Goal: Check status: Check status

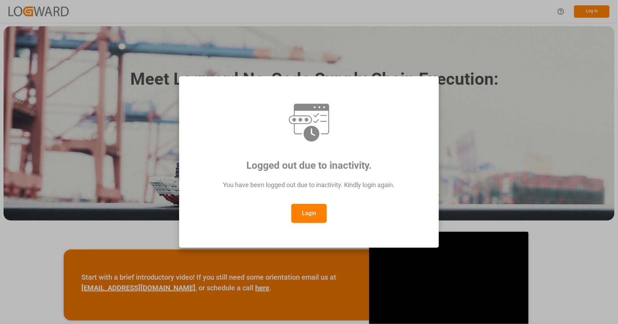
click at [310, 208] on button "Login" at bounding box center [308, 213] width 35 height 19
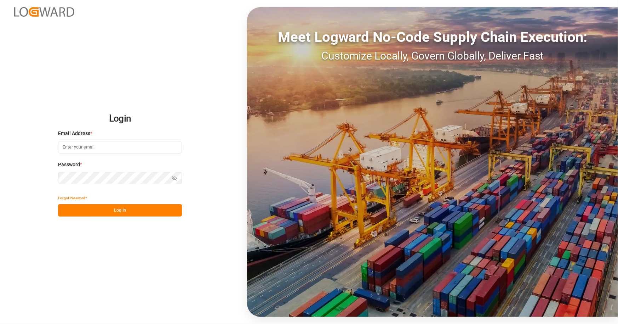
type input "[EMAIL_ADDRESS][PERSON_NAME][DOMAIN_NAME]"
click at [93, 213] on button "Log In" at bounding box center [120, 210] width 124 height 12
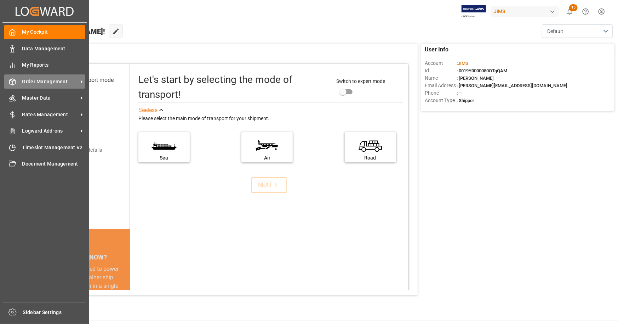
click at [41, 84] on span "Order Management" at bounding box center [50, 81] width 56 height 7
click at [59, 82] on span "Order Management" at bounding box center [50, 81] width 56 height 7
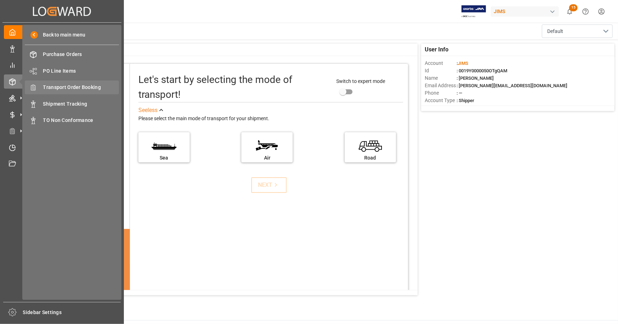
click at [88, 86] on span "Transport Order Booking" at bounding box center [81, 87] width 76 height 7
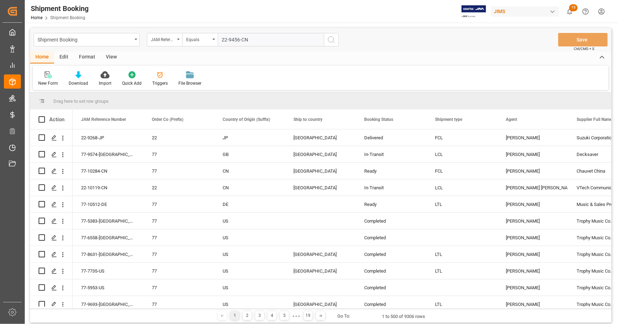
type input "22-9456-CN"
click at [332, 39] on icon "search button" at bounding box center [331, 39] width 8 height 8
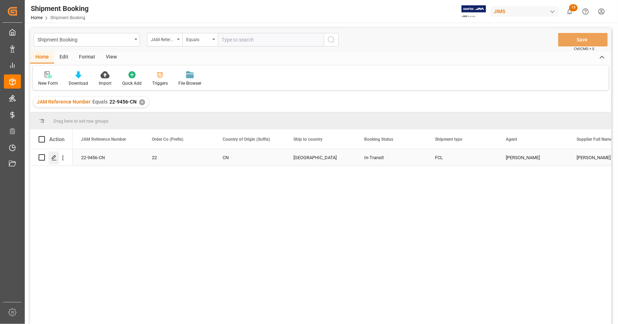
click at [55, 158] on icon "Press SPACE to select this row." at bounding box center [54, 158] width 6 height 6
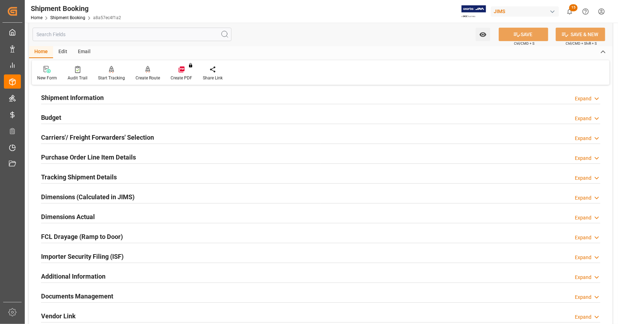
scroll to position [142, 0]
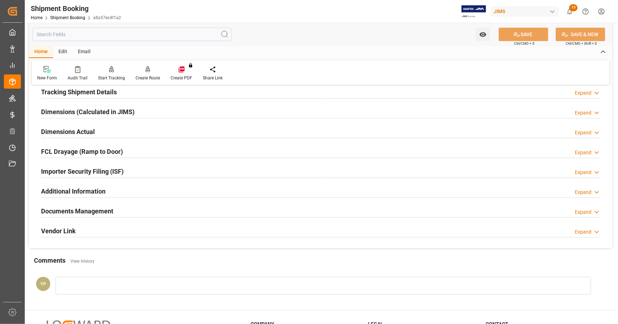
click at [108, 209] on h2 "Documents Management" at bounding box center [77, 211] width 72 height 10
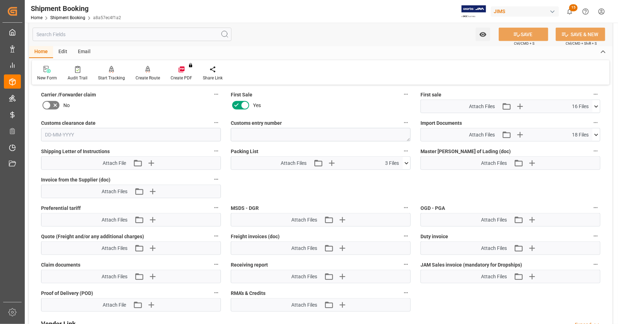
scroll to position [319, 0]
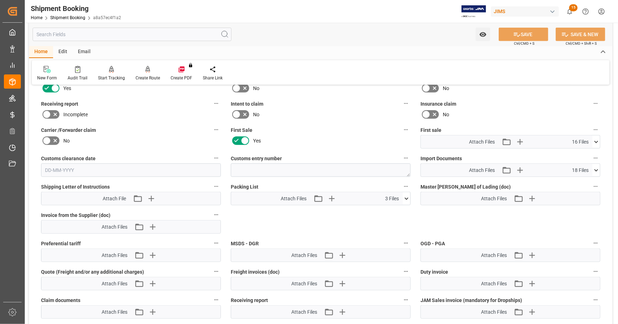
click at [597, 140] on icon at bounding box center [596, 141] width 7 height 7
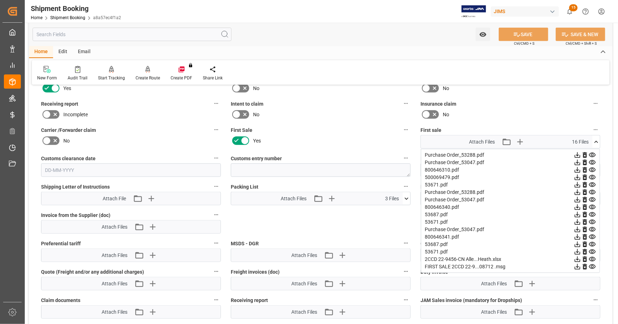
click at [578, 256] on icon at bounding box center [578, 259] width 6 height 6
click at [599, 141] on icon at bounding box center [596, 141] width 7 height 7
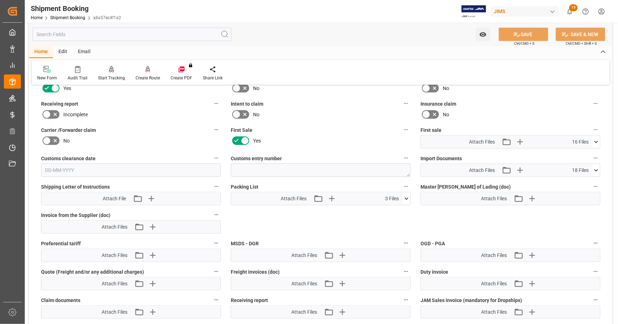
click at [597, 166] on icon at bounding box center [596, 169] width 7 height 7
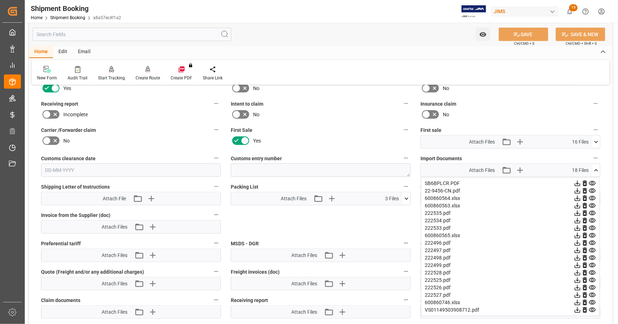
click at [577, 308] on icon at bounding box center [577, 309] width 7 height 7
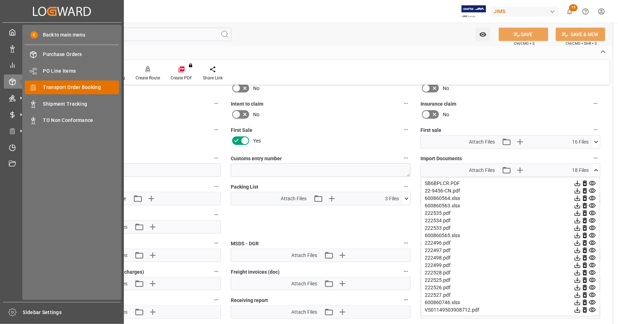
click at [84, 89] on span "Transport Order Booking" at bounding box center [81, 87] width 76 height 7
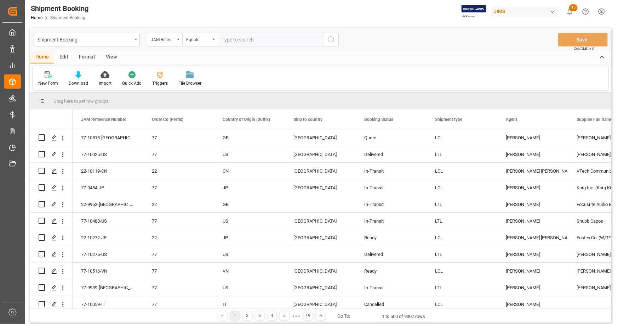
click at [248, 44] on input "text" at bounding box center [271, 39] width 106 height 13
type input "22-9527-MY"
click at [335, 41] on icon "search button" at bounding box center [331, 39] width 8 height 8
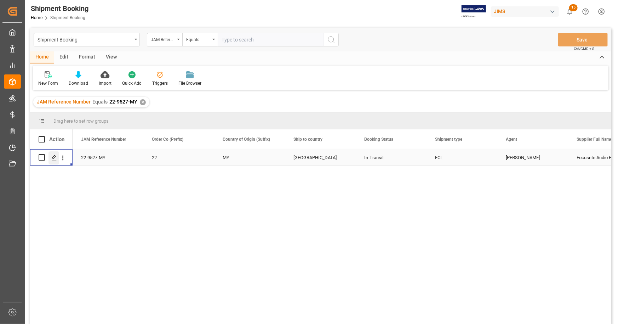
click at [57, 157] on div "Press SPACE to select this row." at bounding box center [54, 157] width 11 height 13
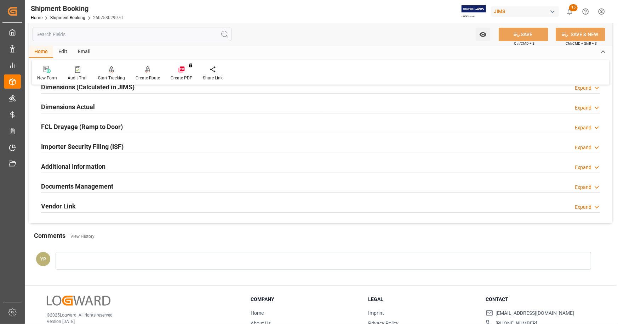
scroll to position [177, 0]
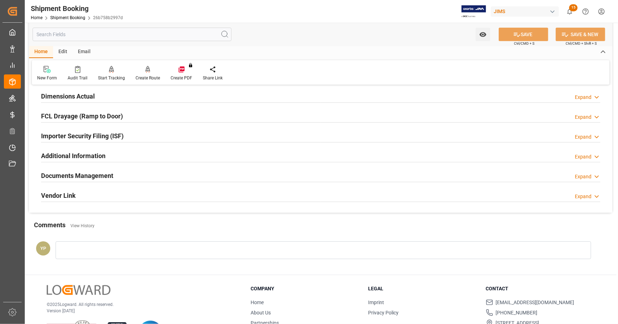
click at [133, 178] on div "Documents Management Expand" at bounding box center [320, 174] width 559 height 13
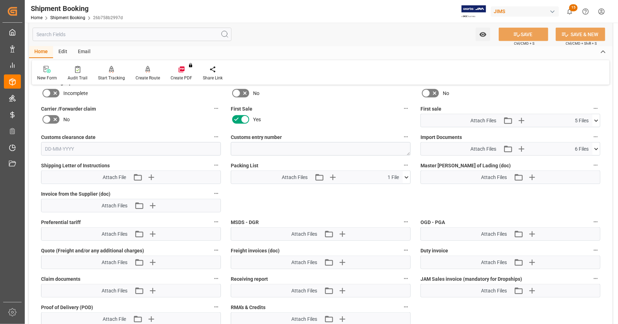
scroll to position [354, 0]
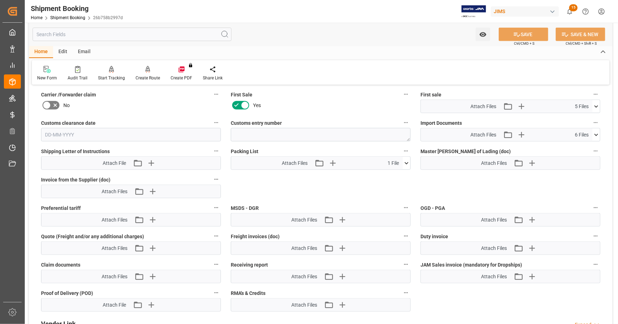
click at [596, 105] on icon at bounding box center [596, 106] width 4 height 2
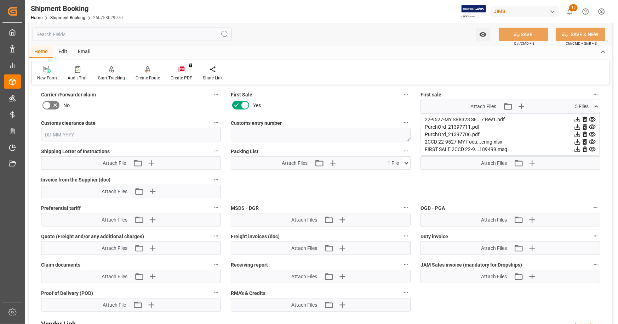
click at [576, 140] on icon at bounding box center [577, 141] width 7 height 7
click at [597, 105] on icon at bounding box center [596, 106] width 4 height 2
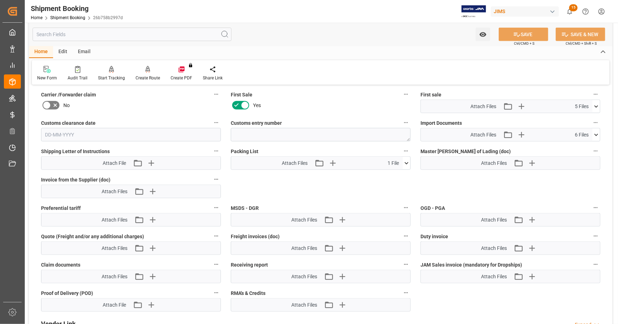
click at [595, 133] on icon at bounding box center [596, 134] width 7 height 7
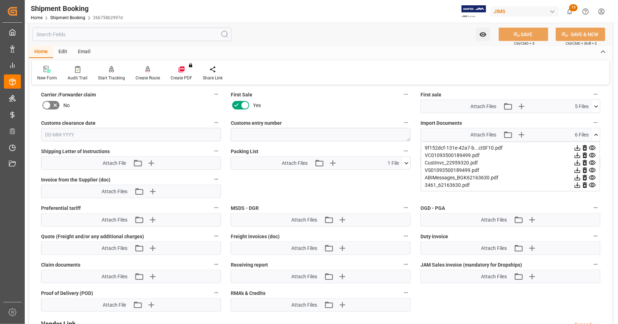
click at [577, 170] on icon at bounding box center [577, 169] width 7 height 7
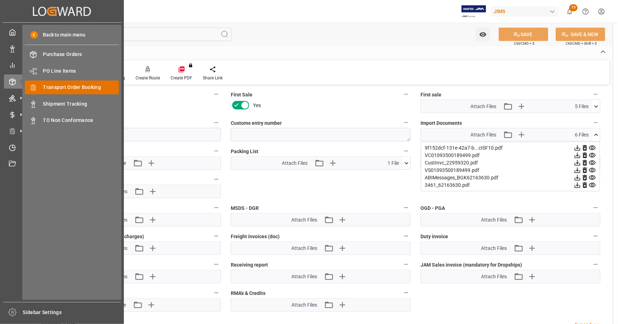
click at [85, 87] on span "Transport Order Booking" at bounding box center [81, 87] width 76 height 7
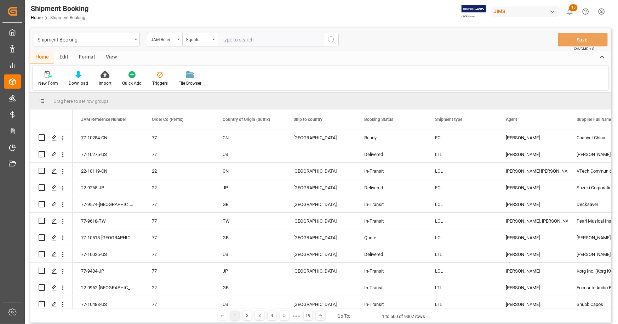
click at [245, 40] on input "text" at bounding box center [271, 39] width 106 height 13
type input "22-9045-CN"
click at [337, 38] on button "search button" at bounding box center [331, 39] width 15 height 13
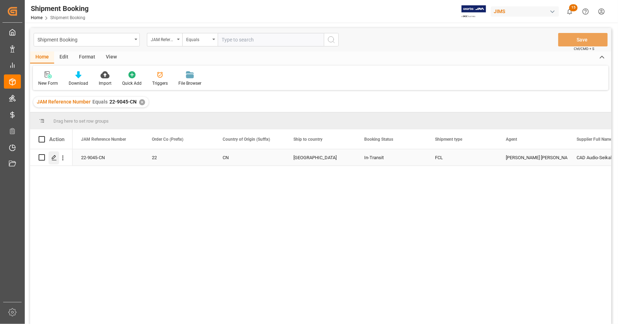
click at [54, 158] on icon "Press SPACE to select this row." at bounding box center [54, 158] width 6 height 6
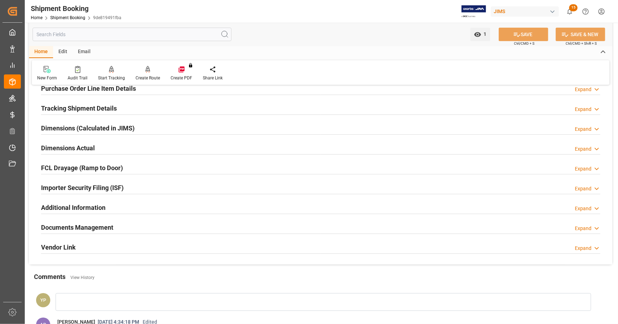
scroll to position [212, 0]
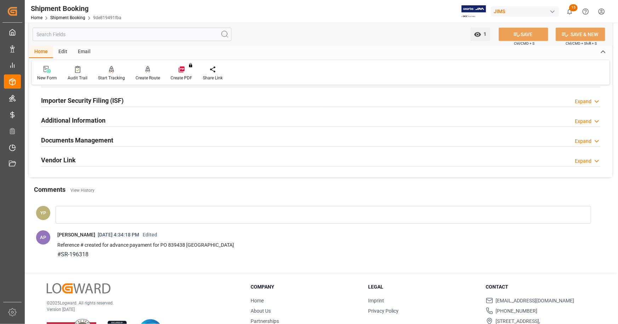
click at [102, 141] on h2 "Documents Management" at bounding box center [77, 140] width 72 height 10
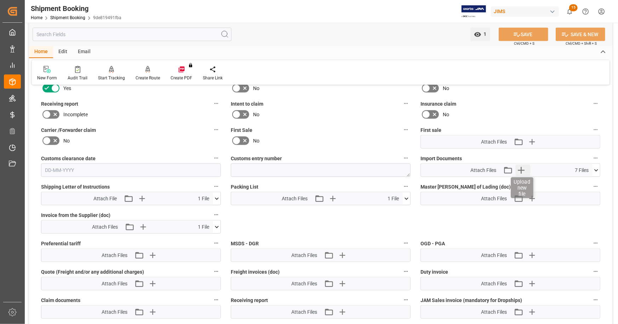
scroll to position [319, 0]
click at [597, 168] on icon at bounding box center [596, 169] width 7 height 7
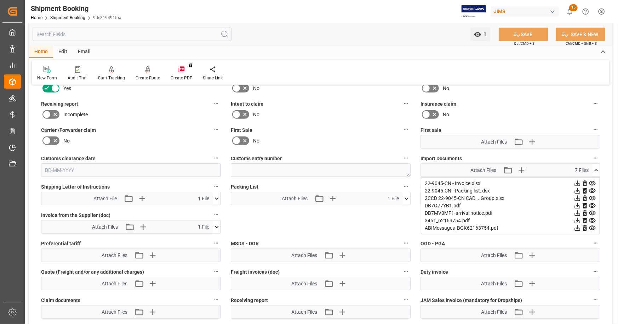
click at [581, 204] on icon at bounding box center [577, 205] width 7 height 7
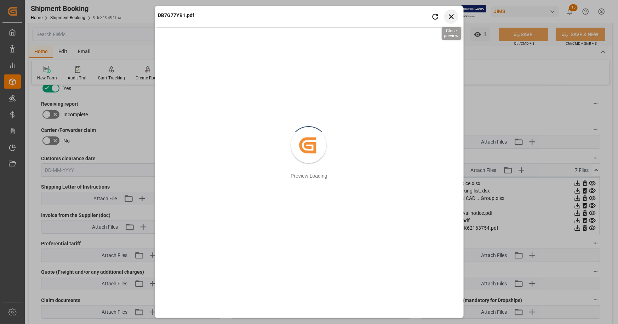
click at [452, 14] on icon "button" at bounding box center [451, 16] width 9 height 9
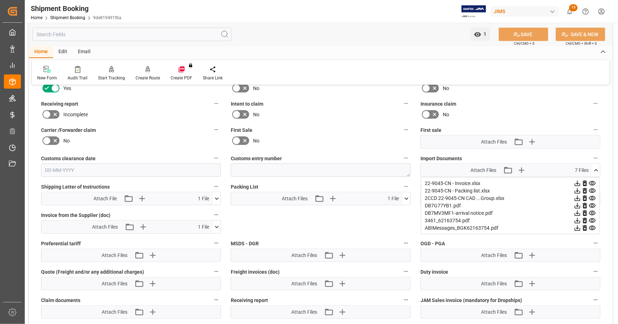
click at [577, 203] on icon at bounding box center [577, 205] width 7 height 7
click at [577, 195] on icon at bounding box center [577, 197] width 7 height 7
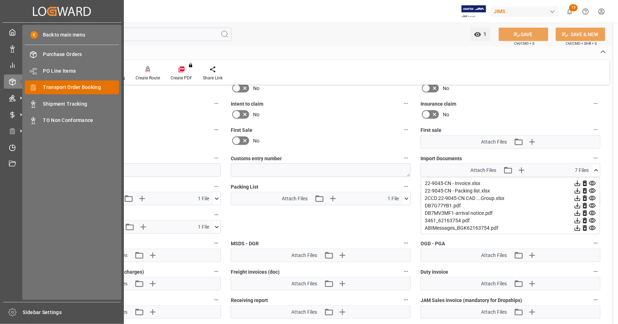
click at [96, 87] on span "Transport Order Booking" at bounding box center [81, 87] width 76 height 7
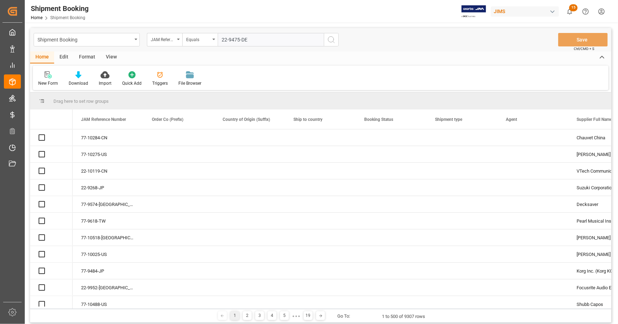
type input "22-9475-DE"
click at [332, 41] on icon "search button" at bounding box center [331, 39] width 8 height 8
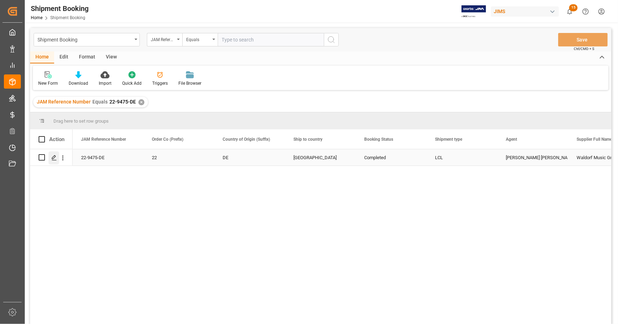
click at [55, 156] on icon "Press SPACE to select this row." at bounding box center [54, 158] width 6 height 6
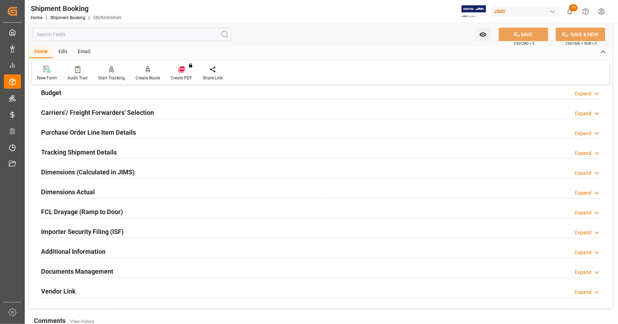
scroll to position [207, 0]
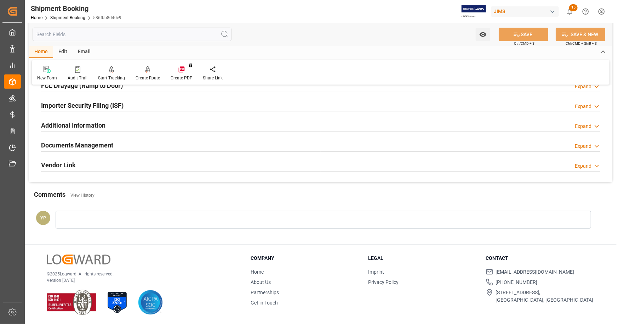
click at [110, 144] on h2 "Documents Management" at bounding box center [77, 145] width 72 height 10
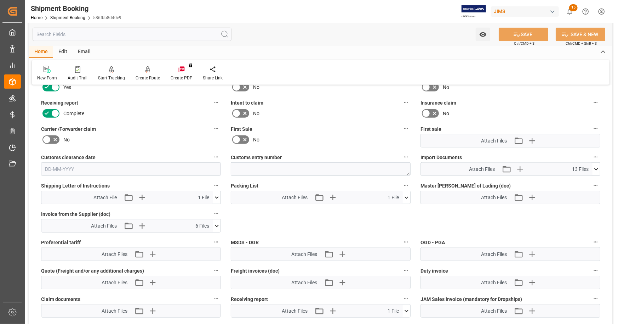
scroll to position [314, 0]
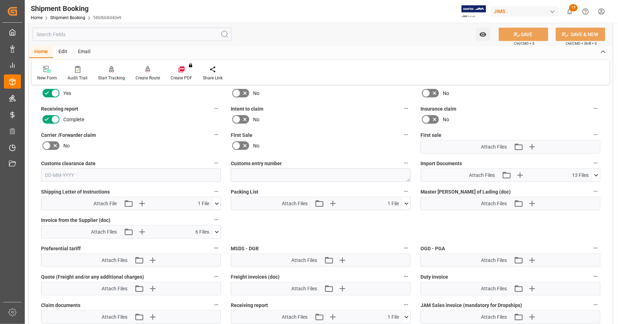
click at [598, 175] on icon at bounding box center [596, 174] width 7 height 7
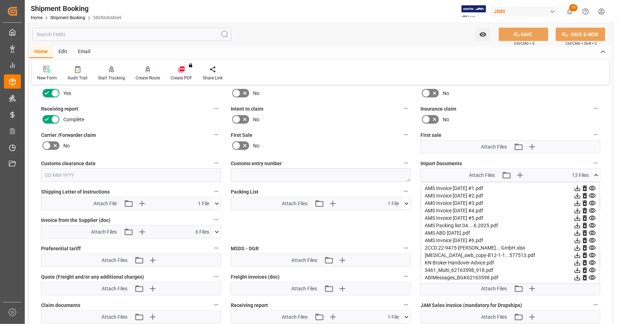
click at [576, 246] on icon at bounding box center [577, 247] width 7 height 7
click at [577, 254] on icon at bounding box center [577, 254] width 7 height 7
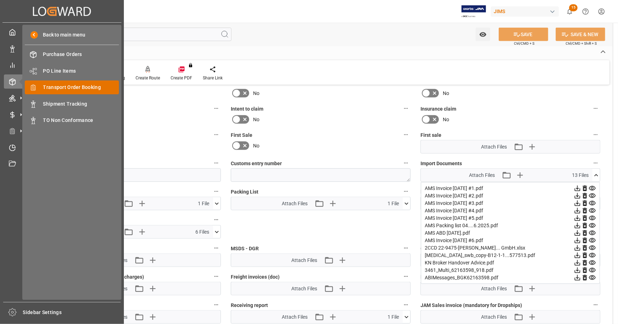
click at [72, 87] on span "Transport Order Booking" at bounding box center [81, 87] width 76 height 7
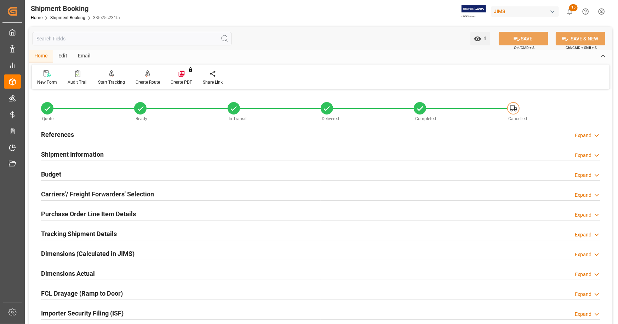
scroll to position [354, 0]
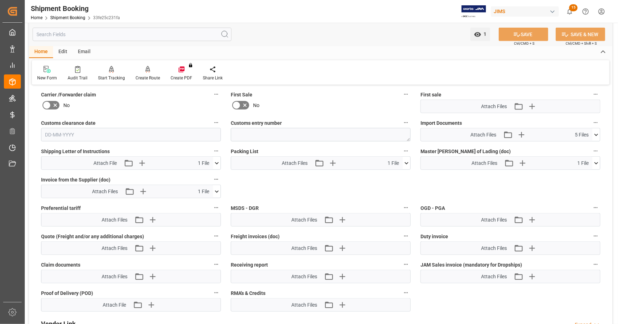
click at [598, 132] on icon at bounding box center [596, 134] width 7 height 7
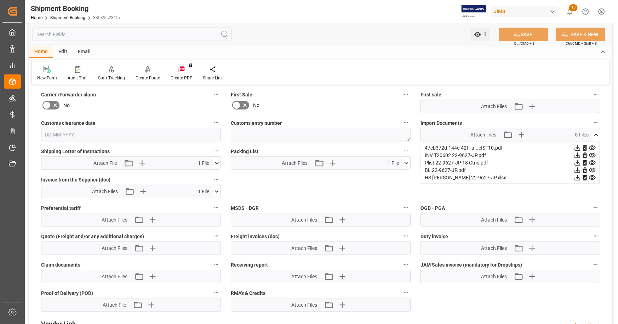
click at [598, 132] on icon at bounding box center [596, 134] width 7 height 7
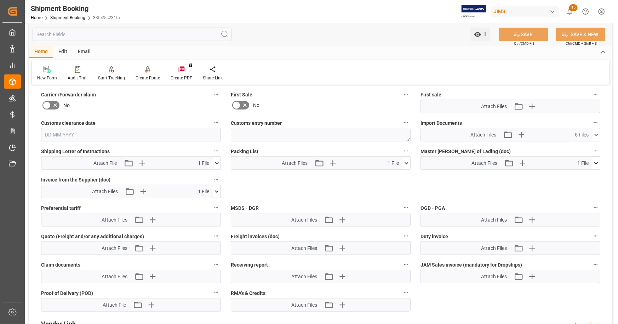
click at [595, 160] on icon at bounding box center [596, 162] width 7 height 7
click at [578, 176] on icon at bounding box center [578, 176] width 6 height 6
click at [598, 132] on icon at bounding box center [596, 134] width 7 height 7
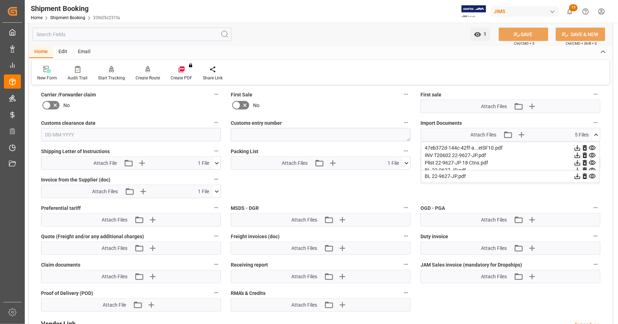
click at [598, 132] on icon at bounding box center [596, 134] width 7 height 7
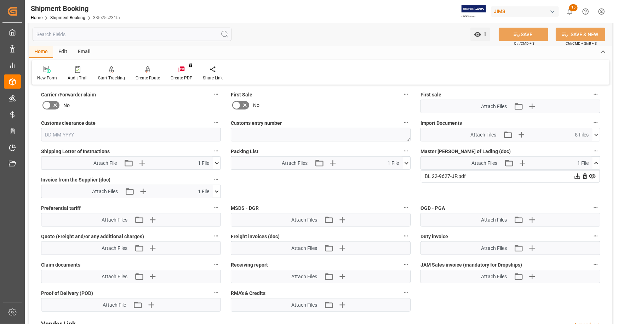
click at [597, 163] on icon at bounding box center [596, 162] width 7 height 7
click at [596, 132] on icon at bounding box center [596, 134] width 7 height 7
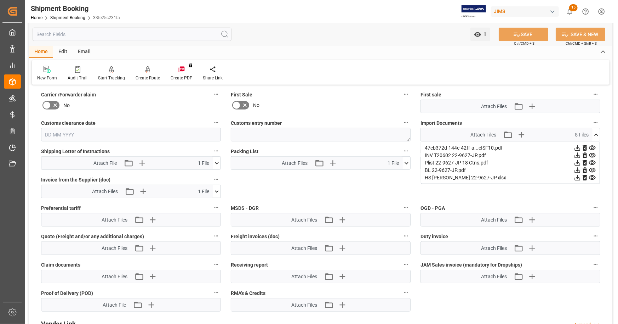
click at [577, 177] on icon at bounding box center [577, 177] width 7 height 7
click at [597, 135] on icon at bounding box center [596, 134] width 7 height 7
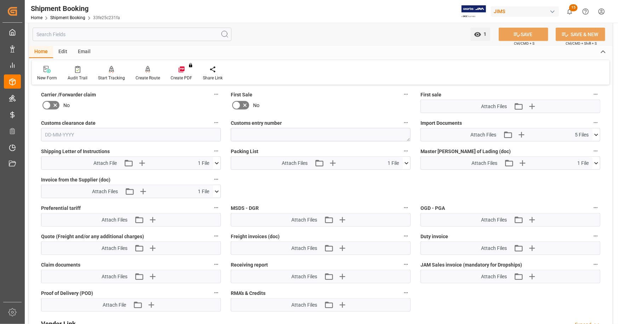
click at [617, 316] on div at bounding box center [309, 162] width 618 height 324
